Goal: Task Accomplishment & Management: Use online tool/utility

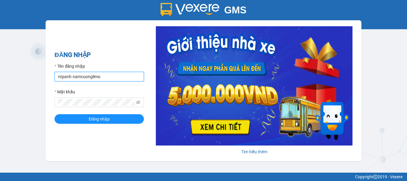
click at [71, 75] on input "ntpanh.namcuonglimo" at bounding box center [98, 77] width 89 height 10
type input "dthong.namcuonglimo"
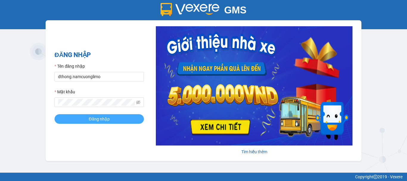
click at [91, 115] on button "Đăng nhập" at bounding box center [98, 119] width 89 height 10
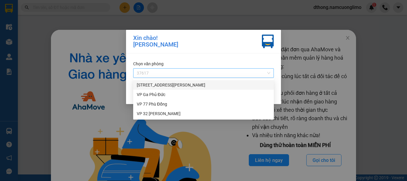
click at [192, 71] on span "37617" at bounding box center [203, 72] width 133 height 9
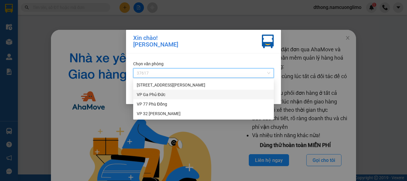
click at [154, 93] on div "VP Ga Phủ Đức" at bounding box center [203, 94] width 133 height 7
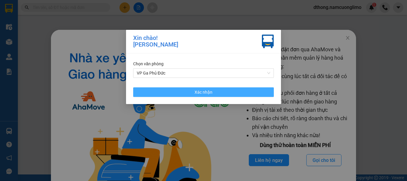
click at [199, 93] on span "Xác nhận" at bounding box center [203, 92] width 18 height 7
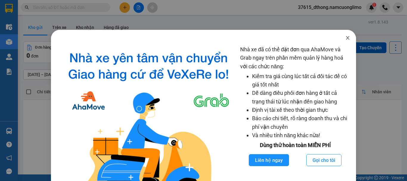
click at [345, 35] on span "Close" at bounding box center [347, 38] width 17 height 17
